Goal: Obtain resource: Obtain resource

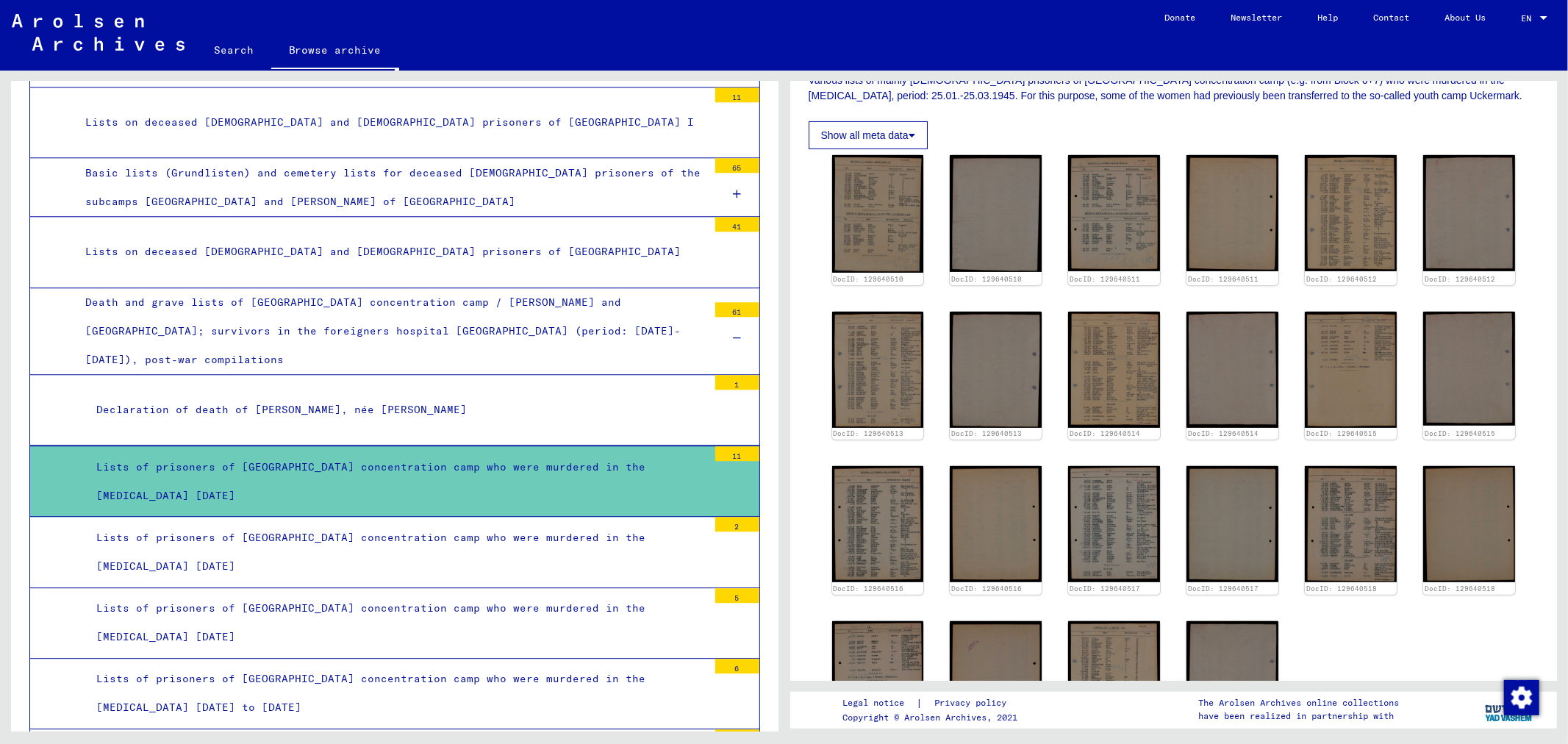
scroll to position [253, 0]
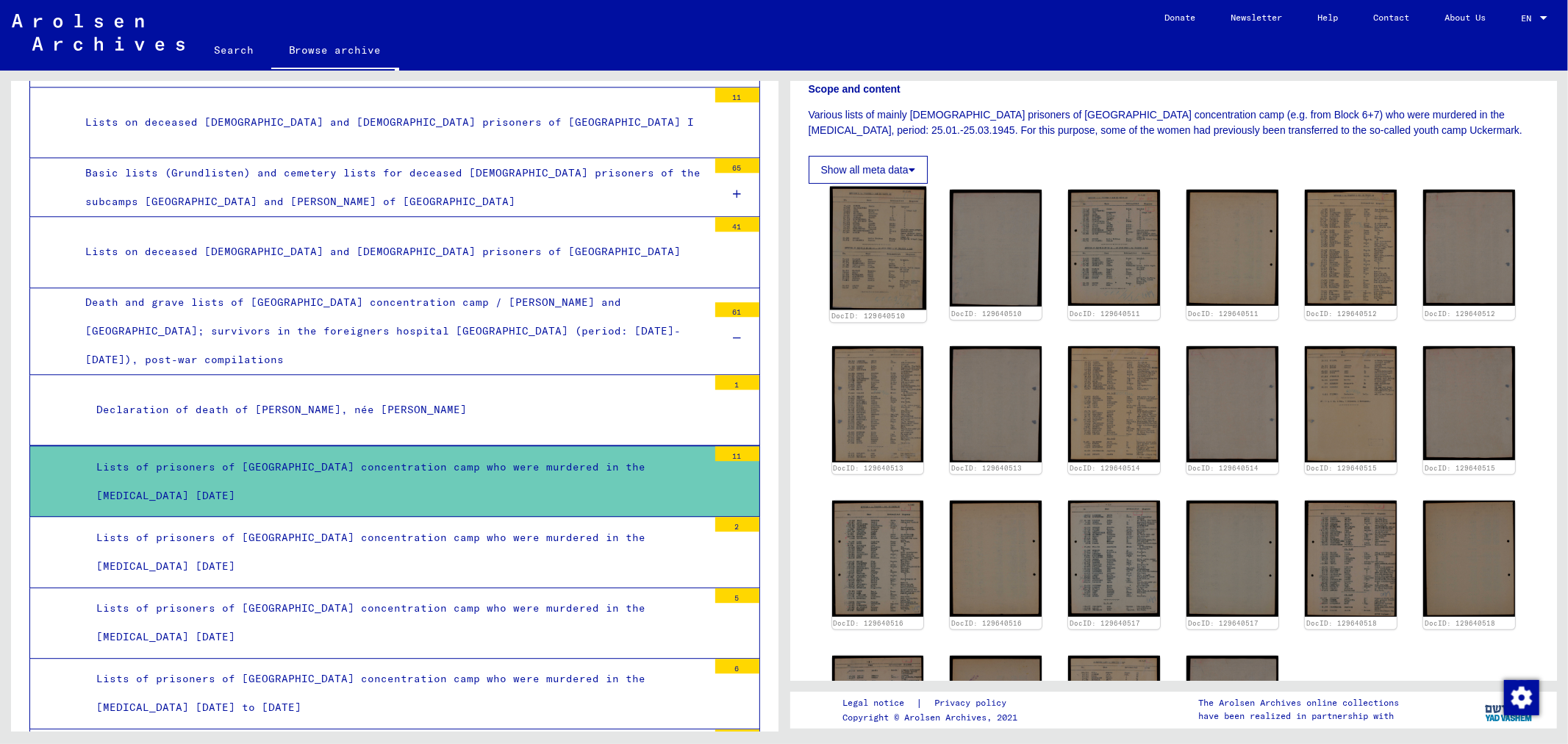
click at [883, 230] on img at bounding box center [878, 248] width 96 height 123
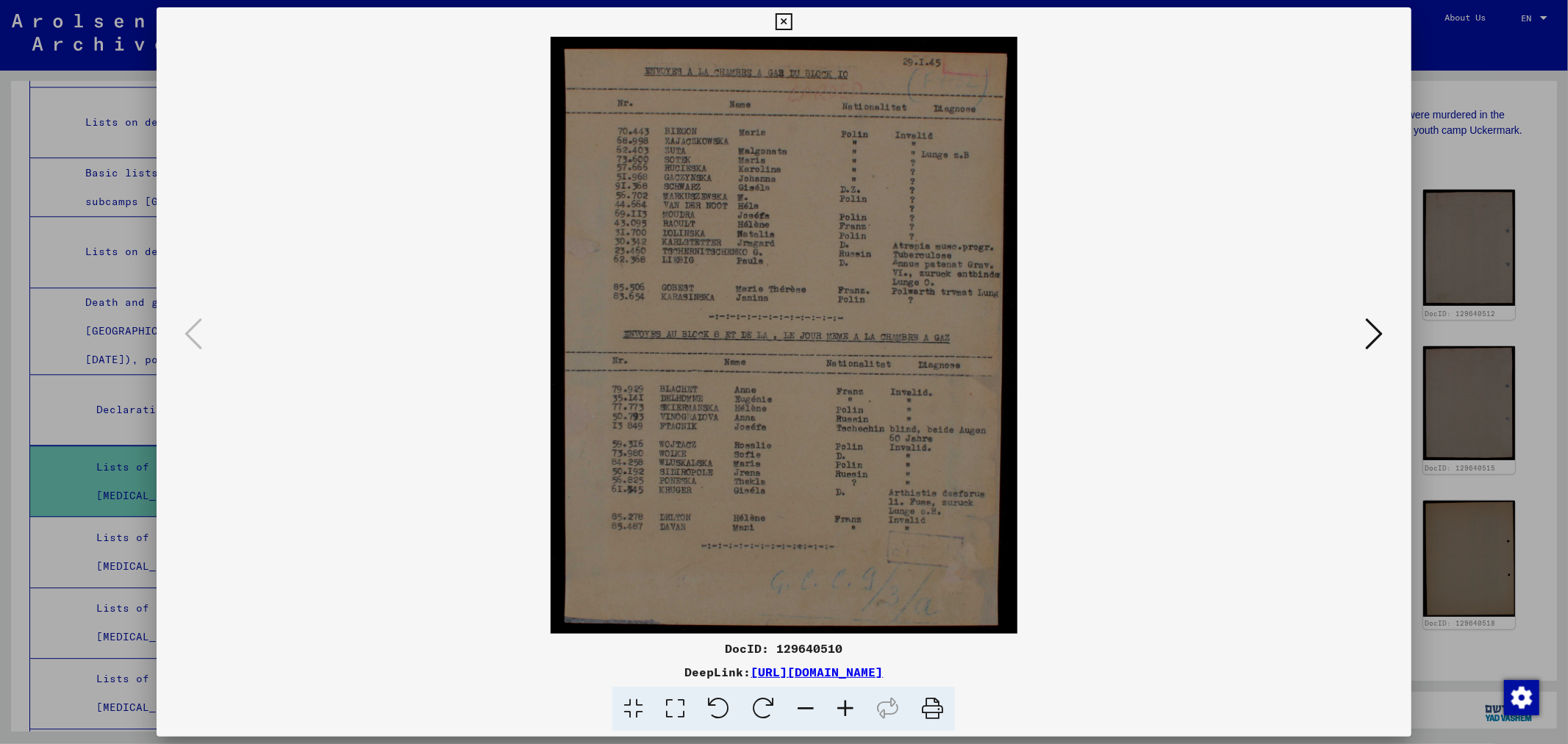
click at [1442, 163] on div at bounding box center [784, 372] width 1568 height 744
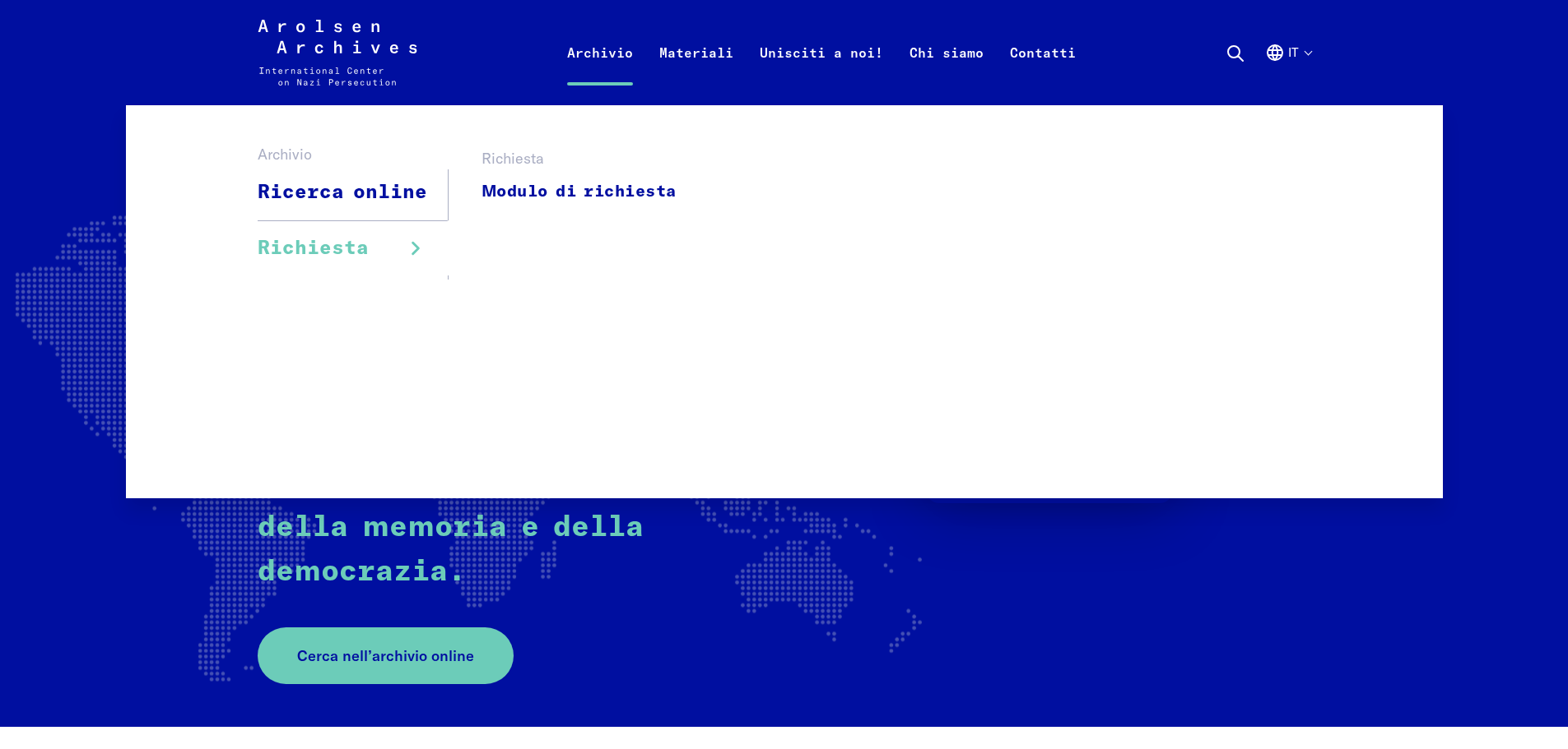
click at [331, 243] on span "Richiesta" at bounding box center [313, 248] width 112 height 29
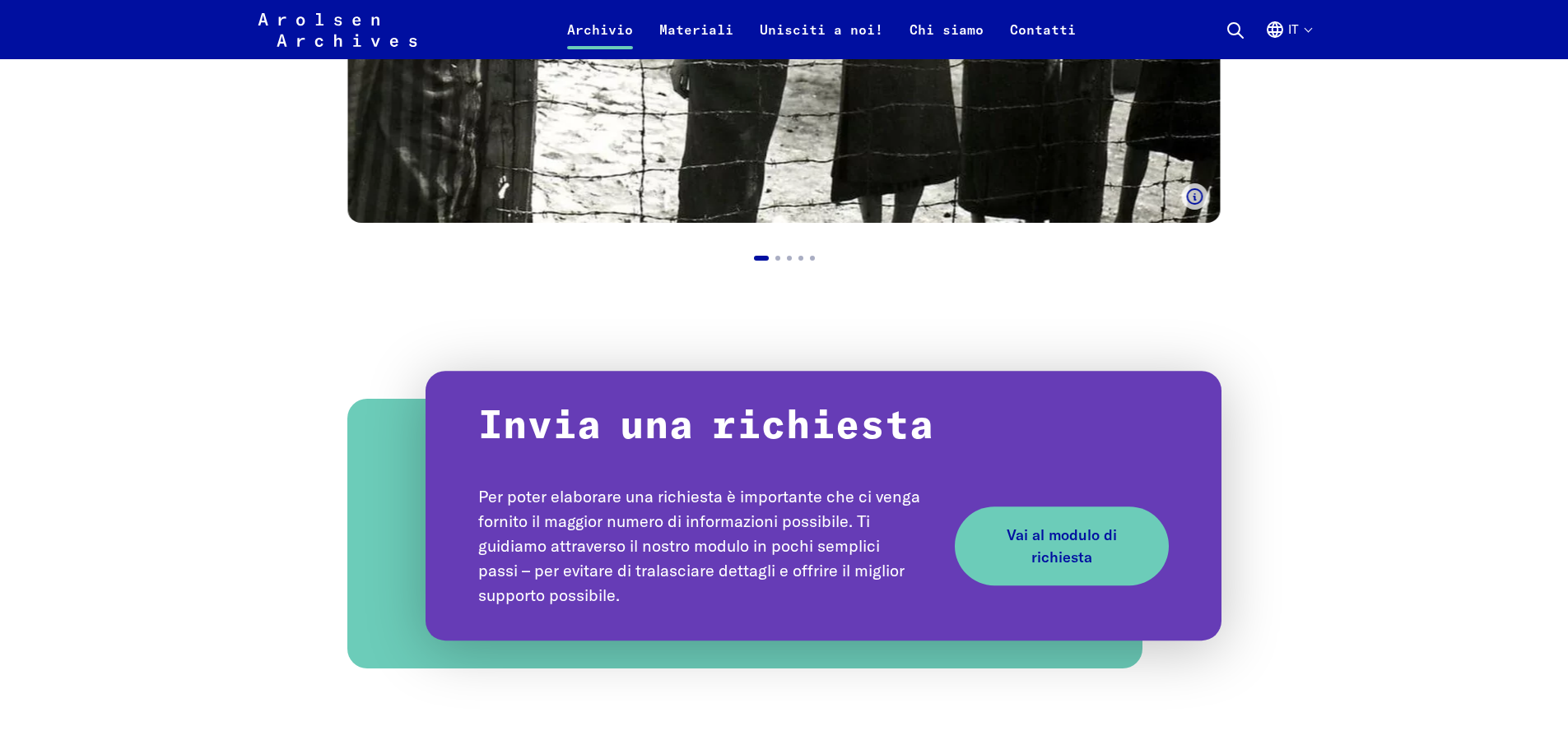
scroll to position [1810, 0]
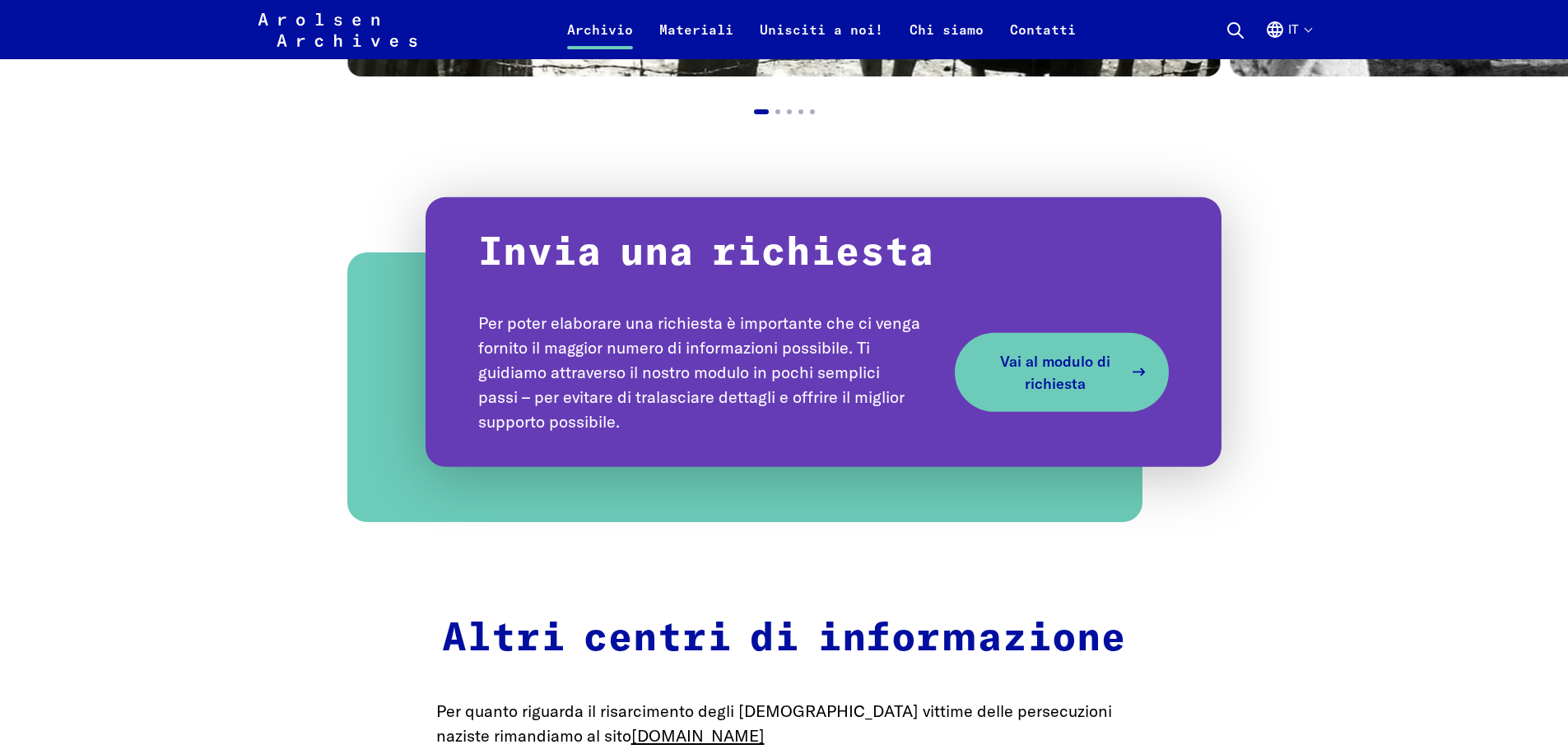
click at [1084, 376] on span "Vai al modulo di richiesta" at bounding box center [1055, 372] width 135 height 44
